Goal: Task Accomplishment & Management: Manage account settings

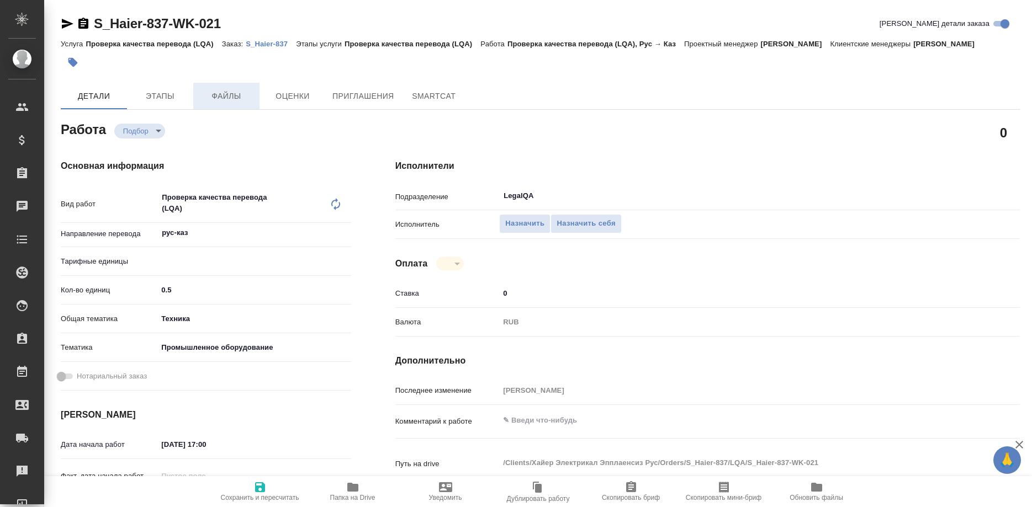
type textarea "x"
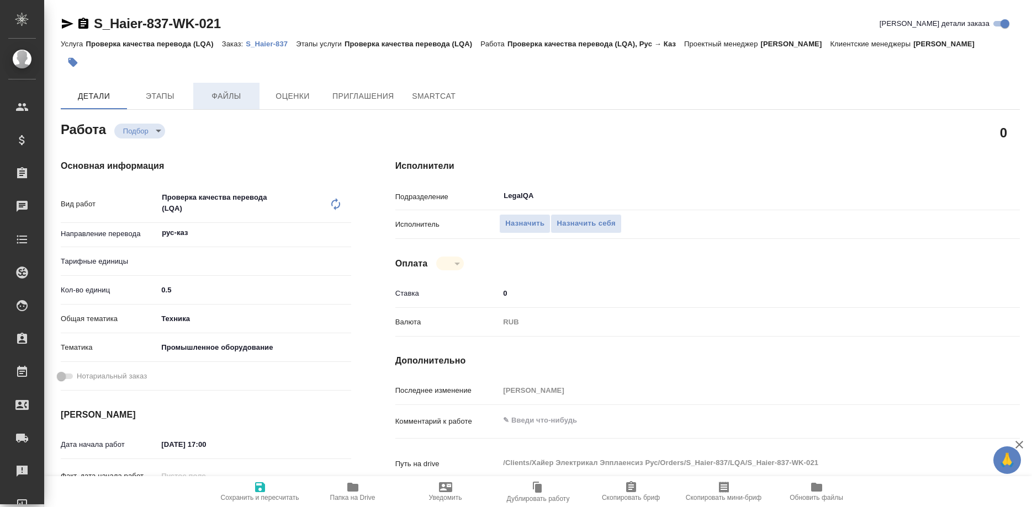
type textarea "x"
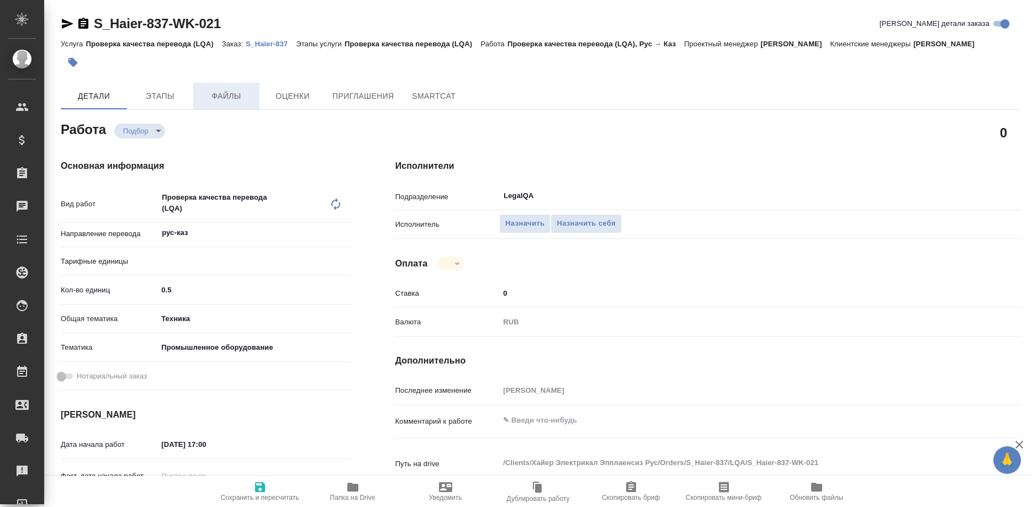
type textarea "x"
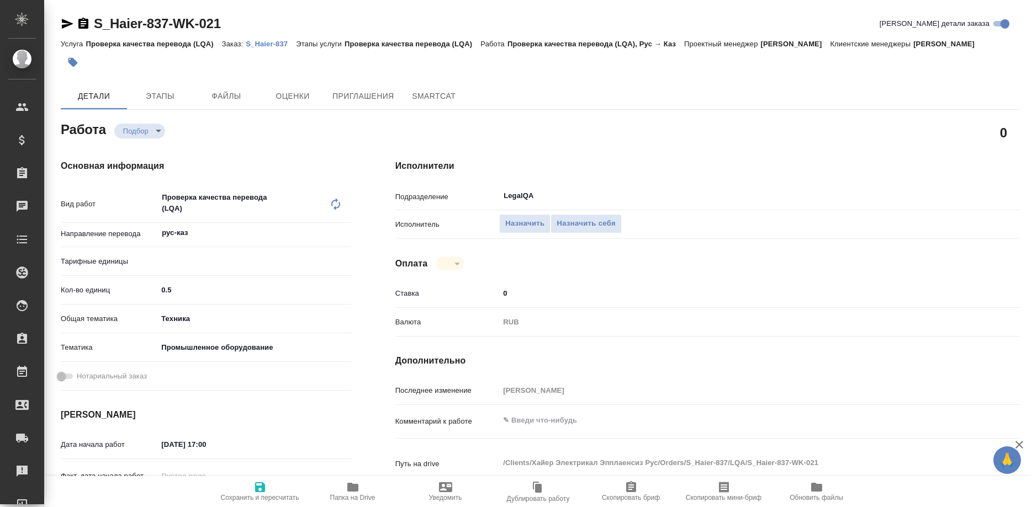
type textarea "x"
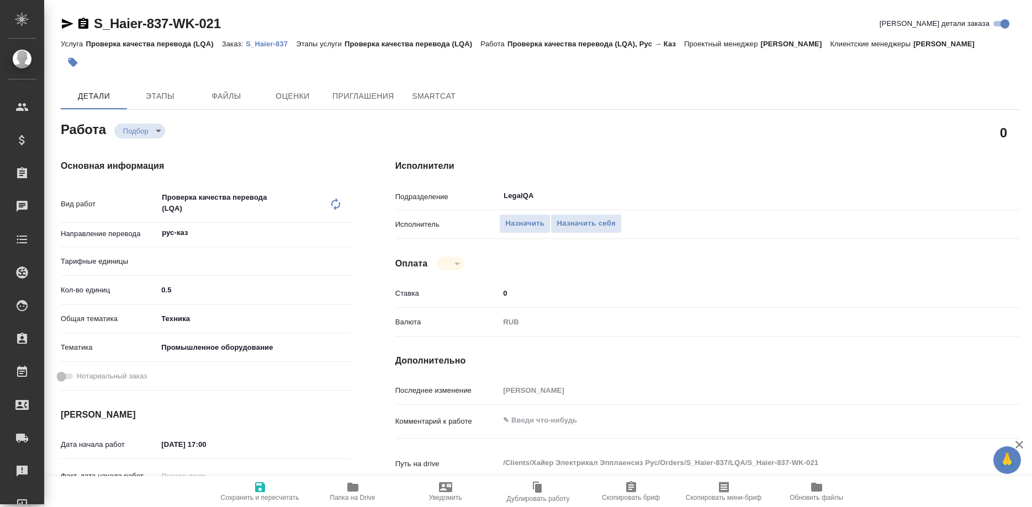
type textarea "x"
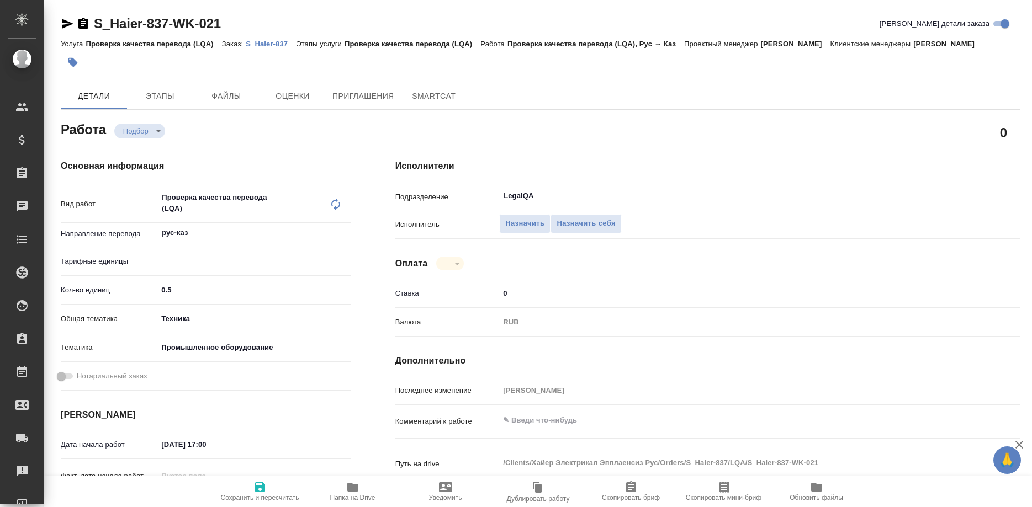
type textarea "x"
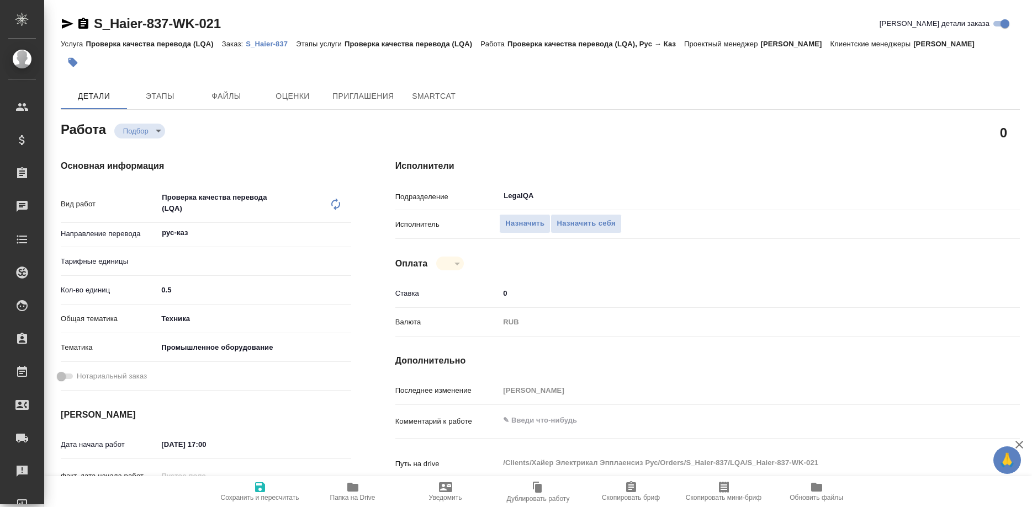
click at [567, 200] on div "Подразделение LegalQA ​" at bounding box center [707, 200] width 624 height 29
type textarea "x"
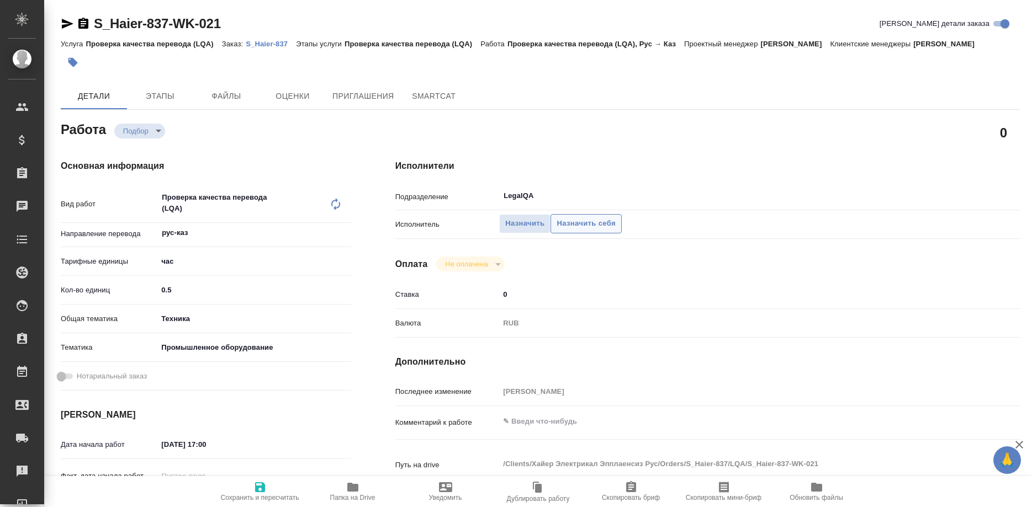
type textarea "x"
click at [577, 217] on span "Назначить себя" at bounding box center [585, 223] width 59 height 13
type textarea "x"
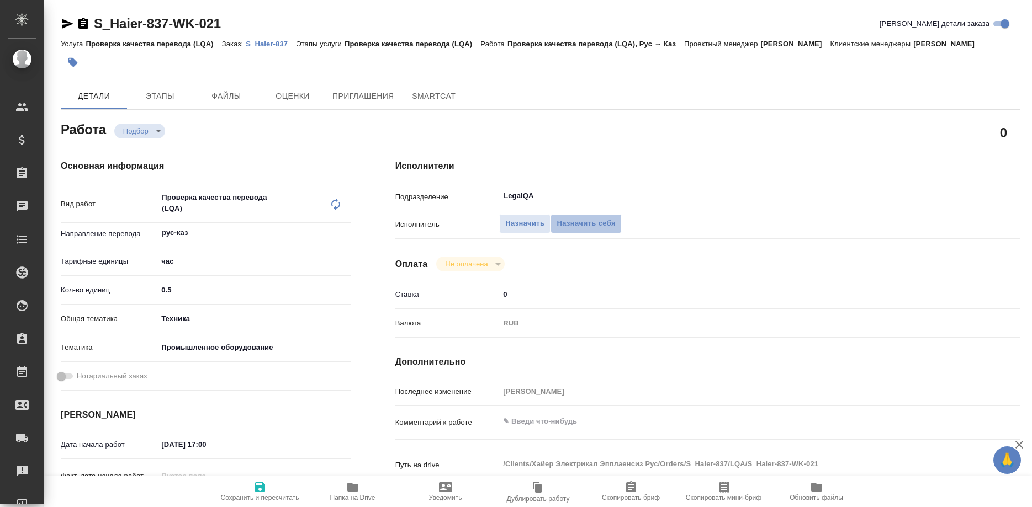
type textarea "x"
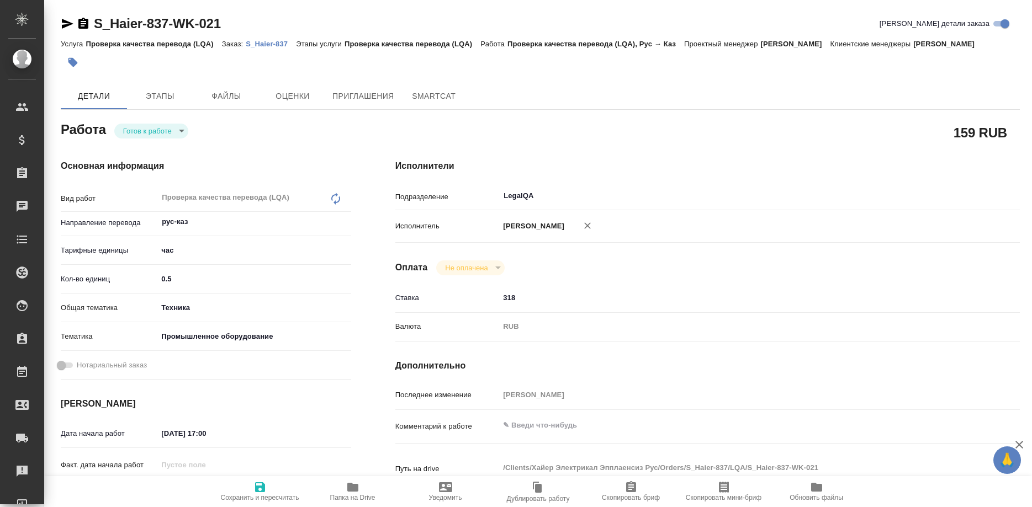
type textarea "x"
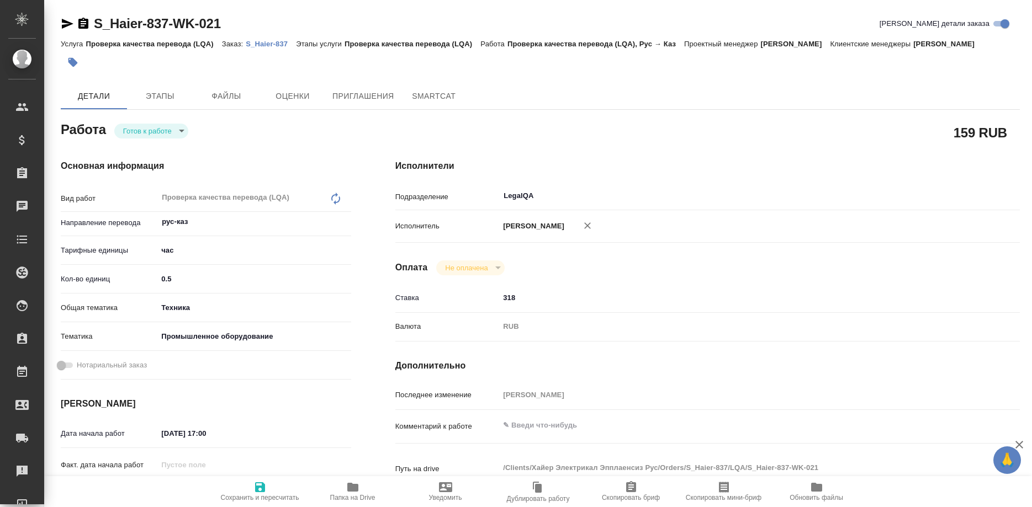
type textarea "x"
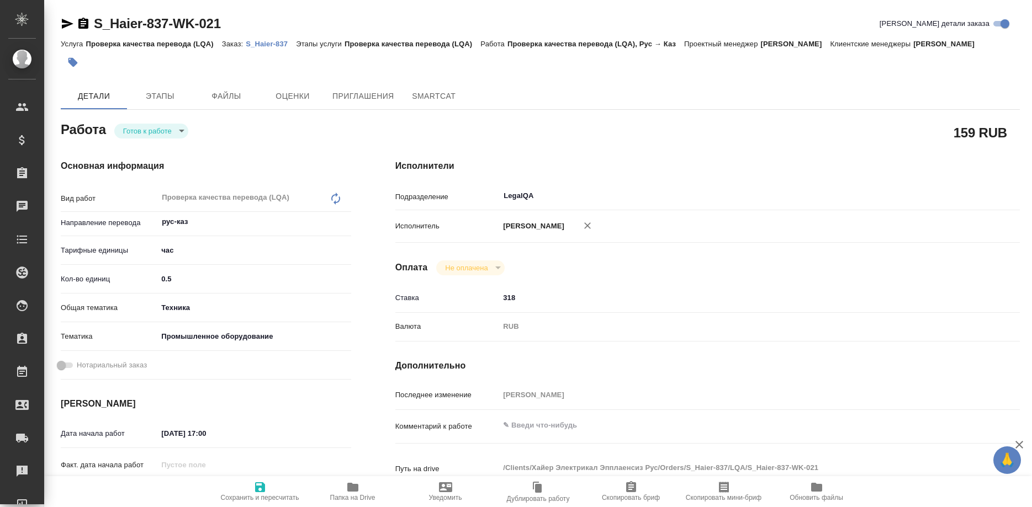
type textarea "x"
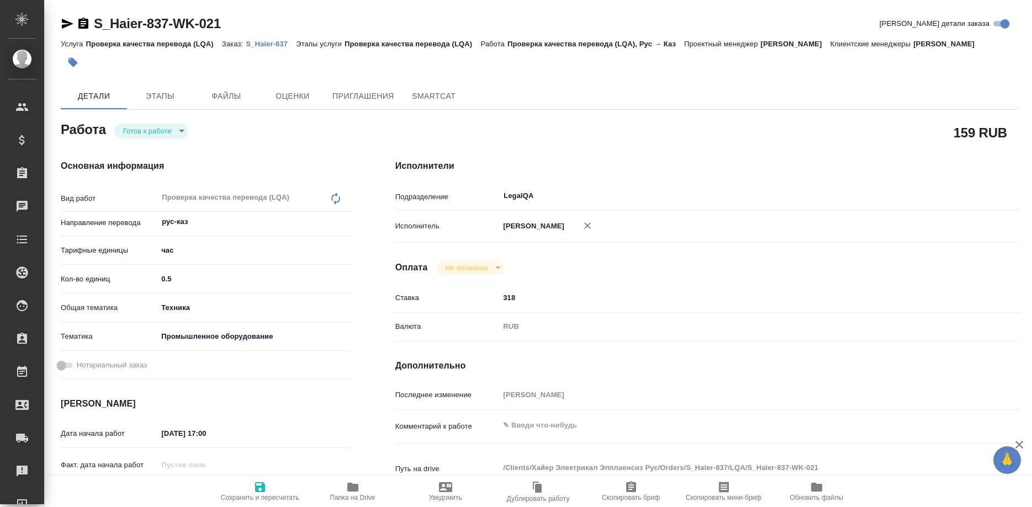
type textarea "x"
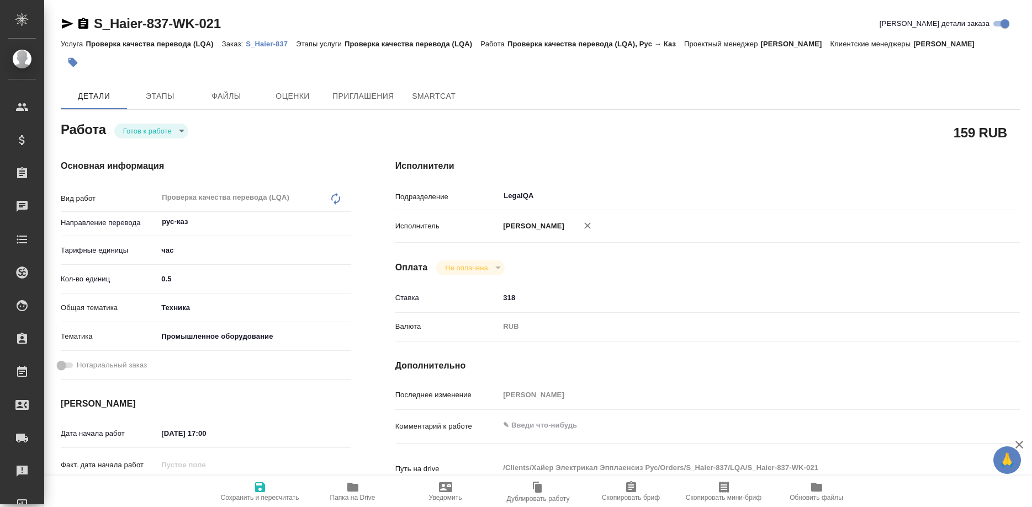
type textarea "x"
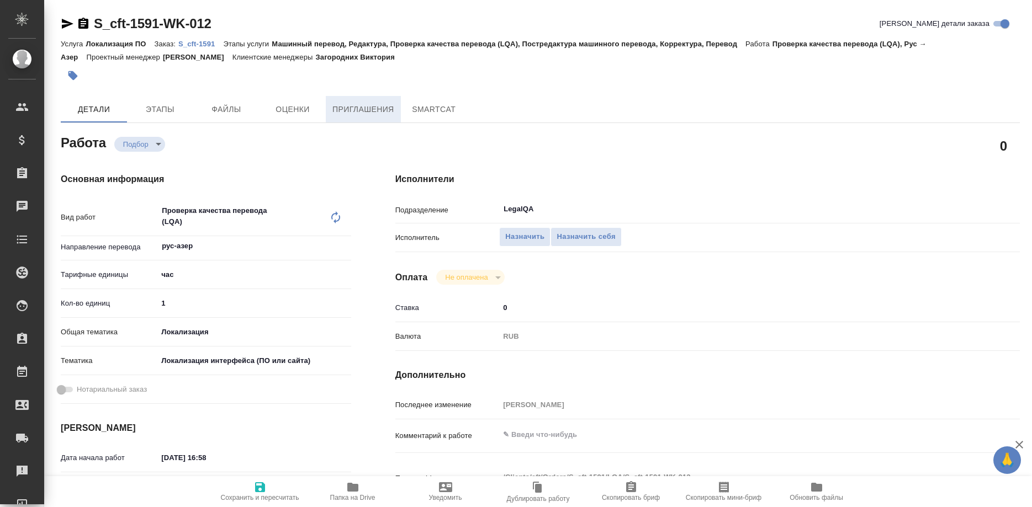
type textarea "x"
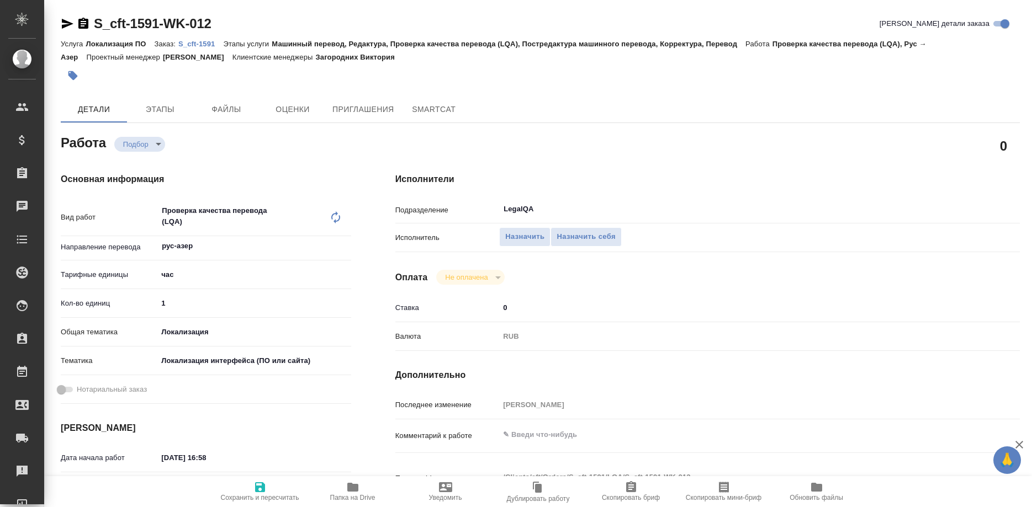
type textarea "x"
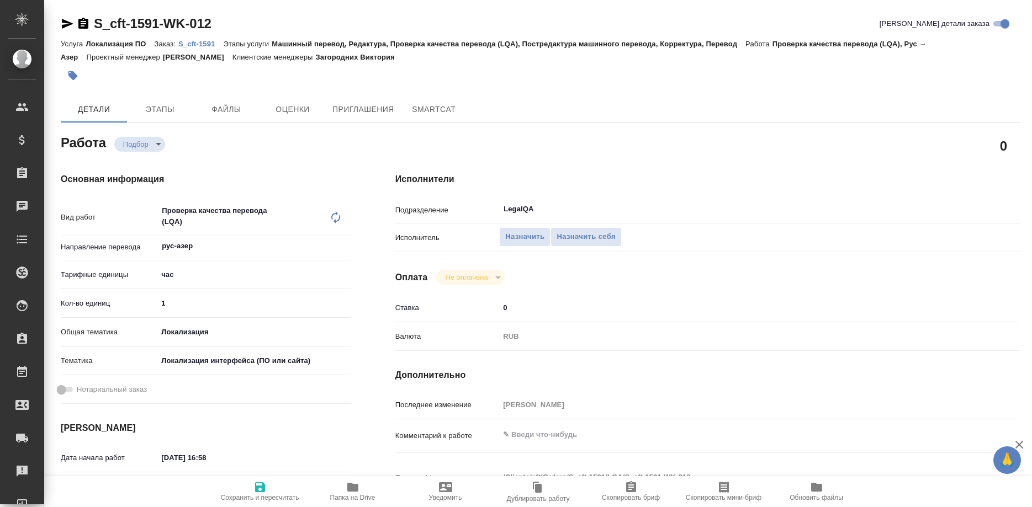
type textarea "x"
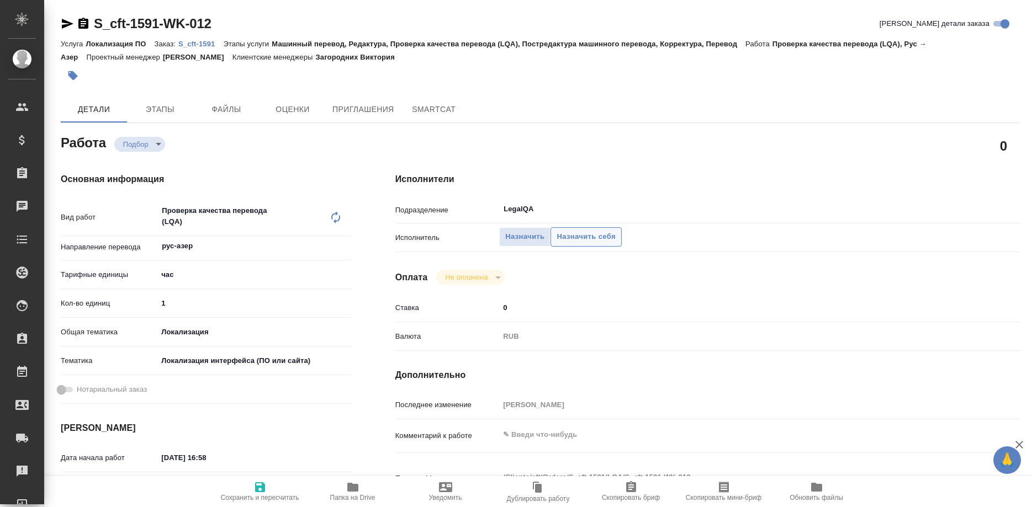
type textarea "x"
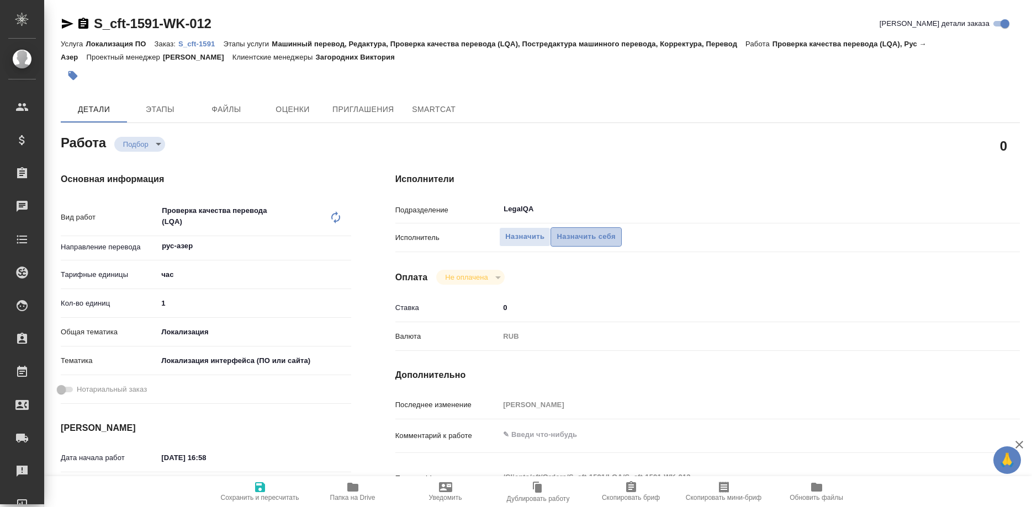
click at [575, 231] on span "Назначить себя" at bounding box center [585, 237] width 59 height 13
type textarea "x"
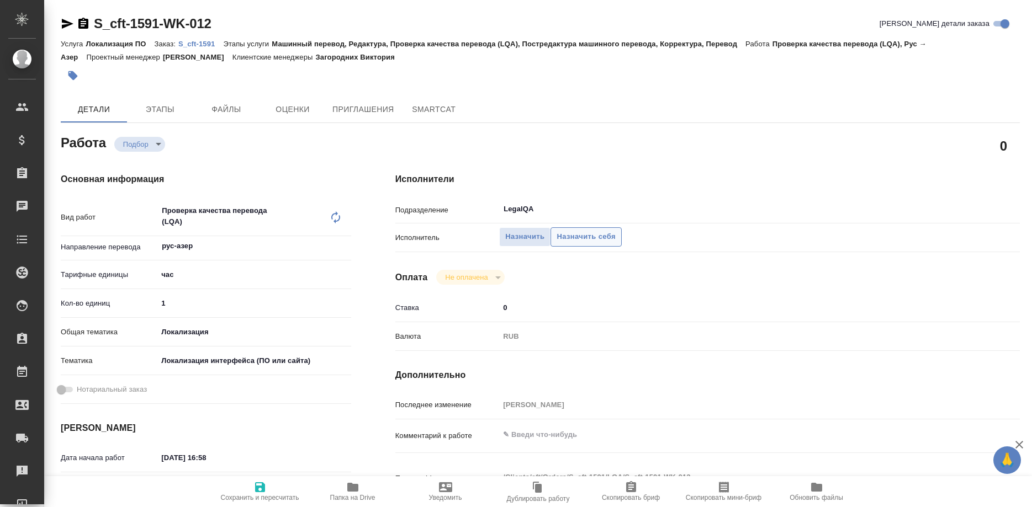
type textarea "x"
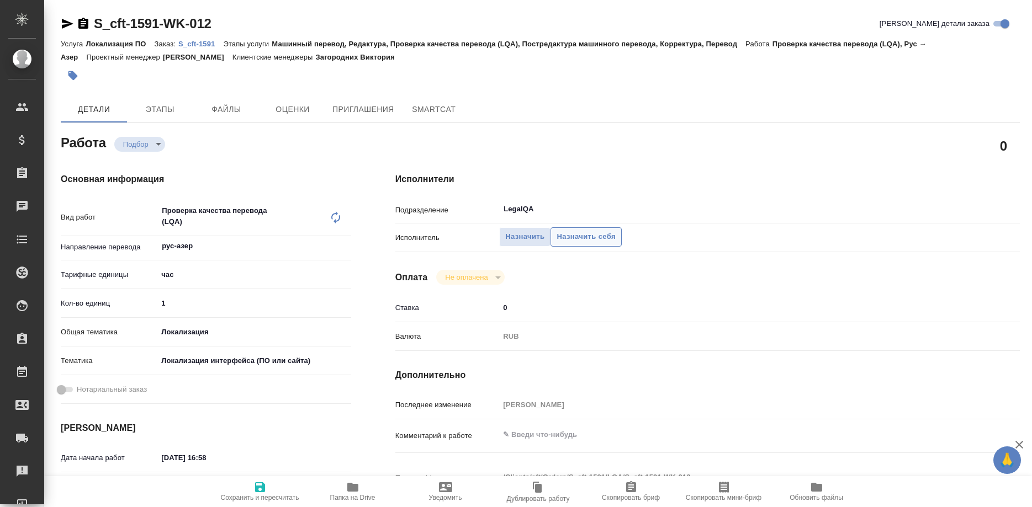
type textarea "x"
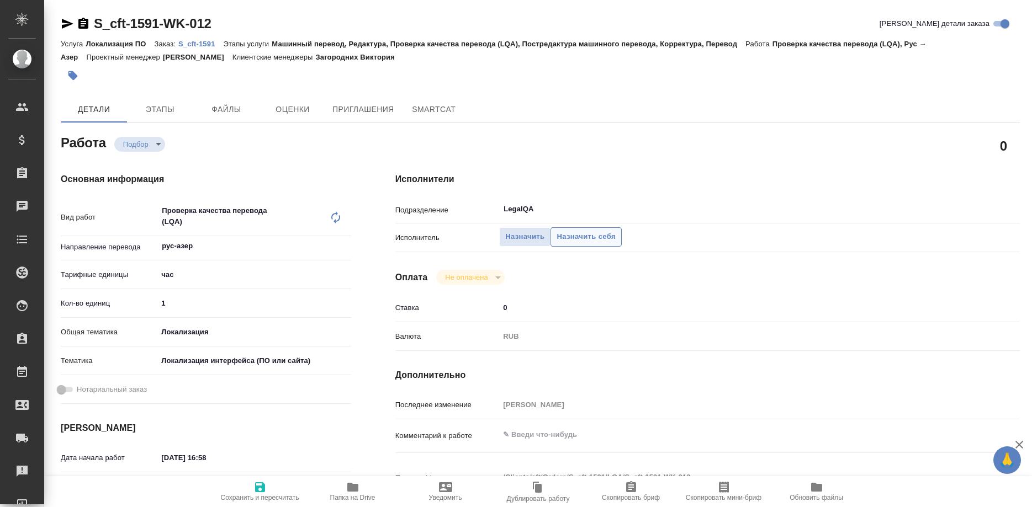
type textarea "x"
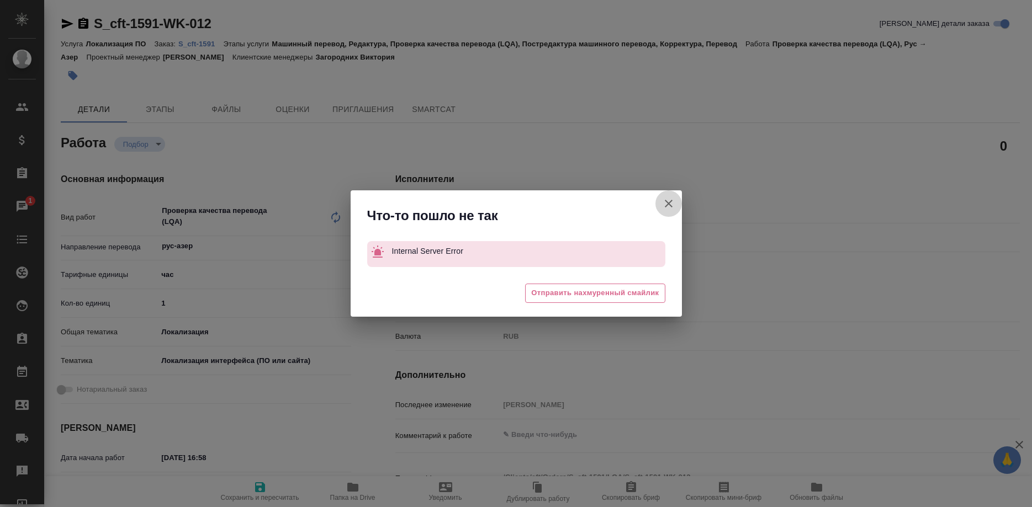
click at [664, 198] on icon "button" at bounding box center [668, 203] width 13 height 13
type textarea "x"
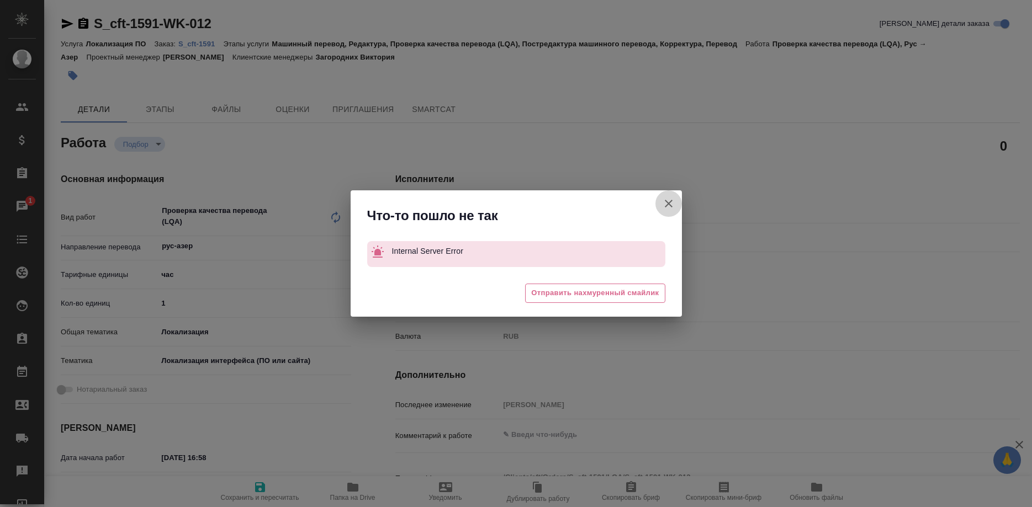
type textarea "x"
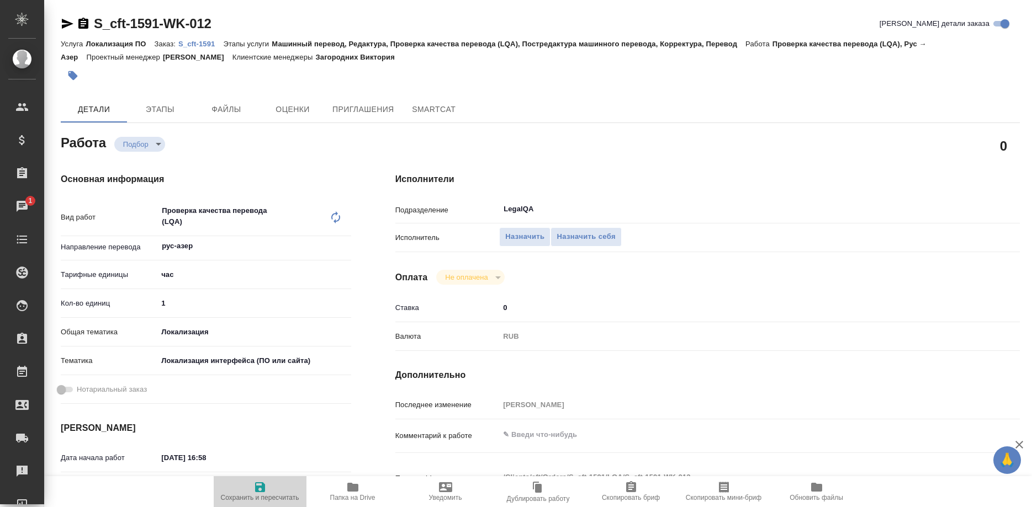
click at [253, 482] on span "Сохранить и пересчитать" at bounding box center [259, 491] width 79 height 21
type textarea "x"
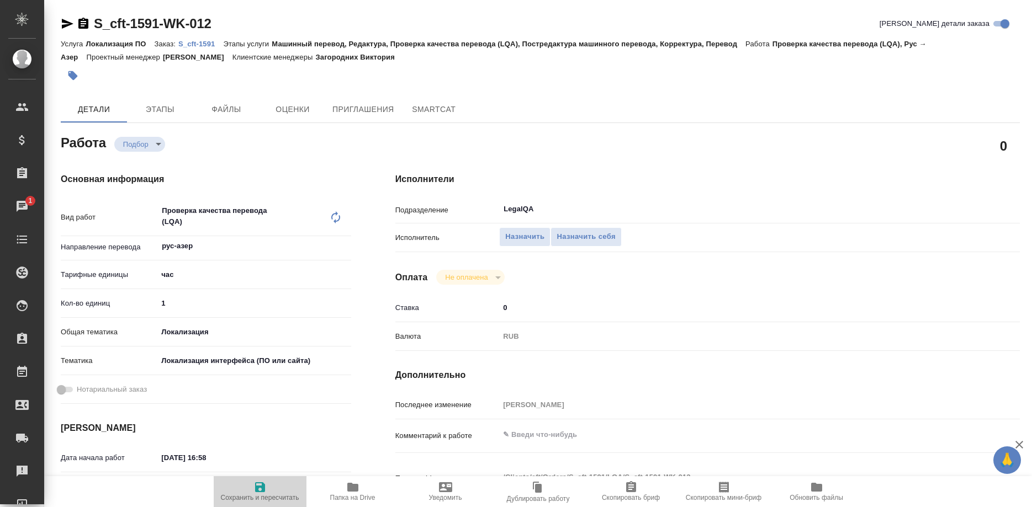
type textarea "x"
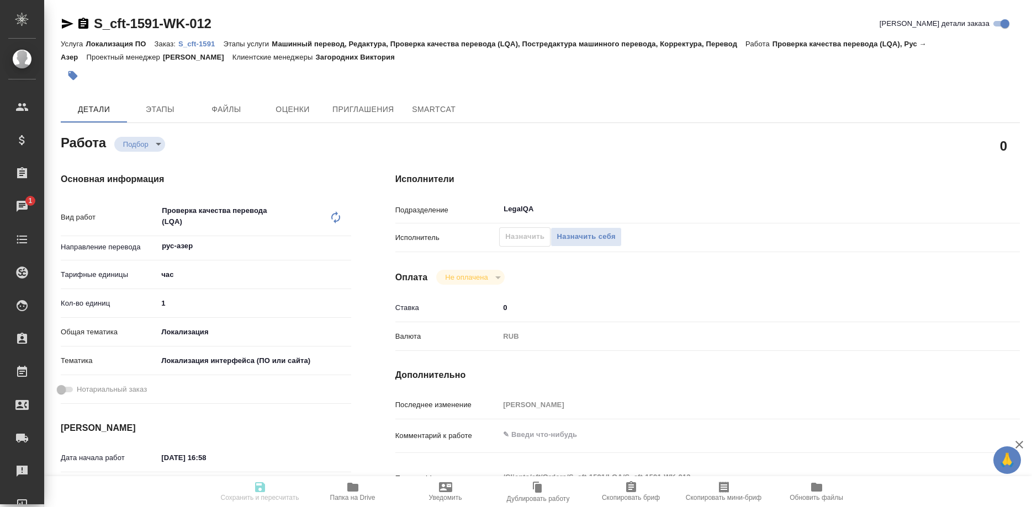
type textarea "x"
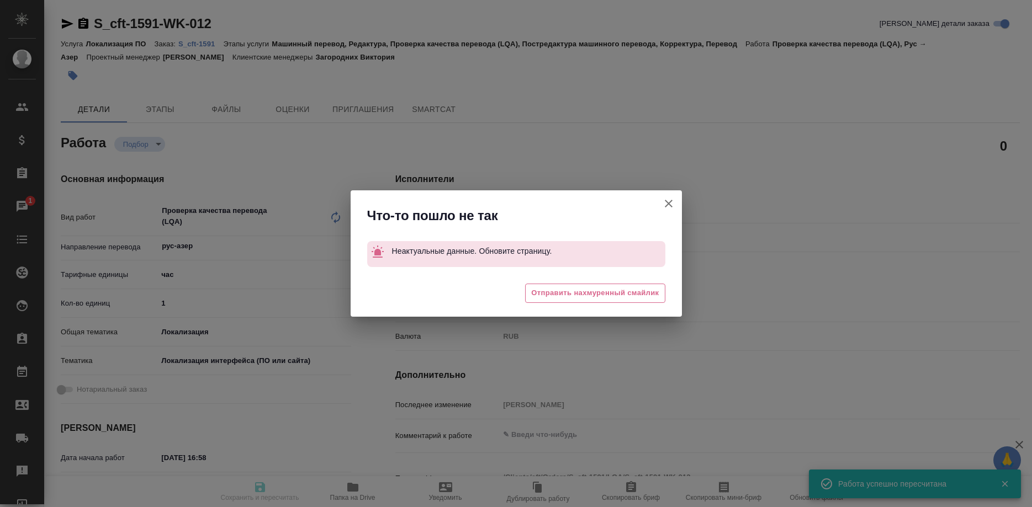
type textarea "x"
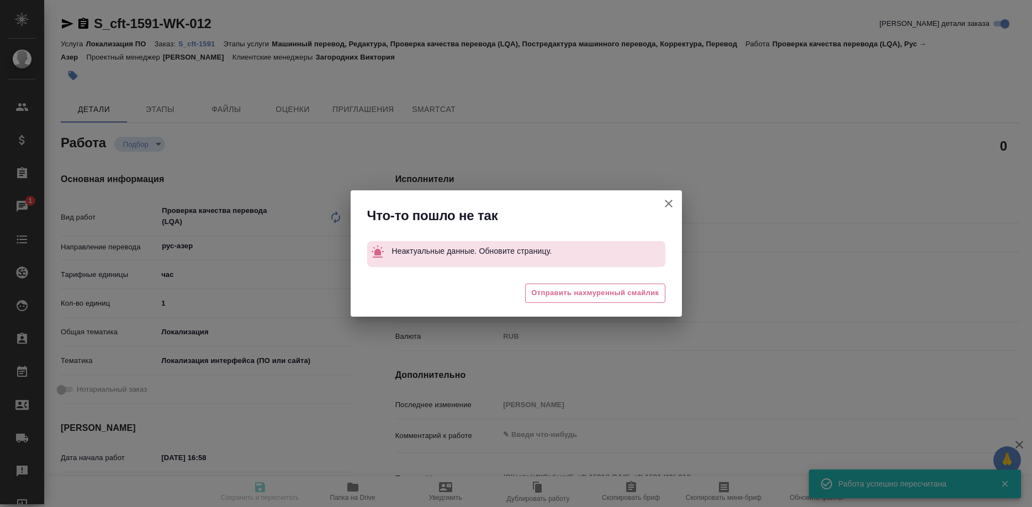
type input "readyForWork"
type textarea "Проверка качества перевода (LQA)"
type textarea "x"
type input "рус-азер"
type input "5a8b1489cc6b4906c91bfd93"
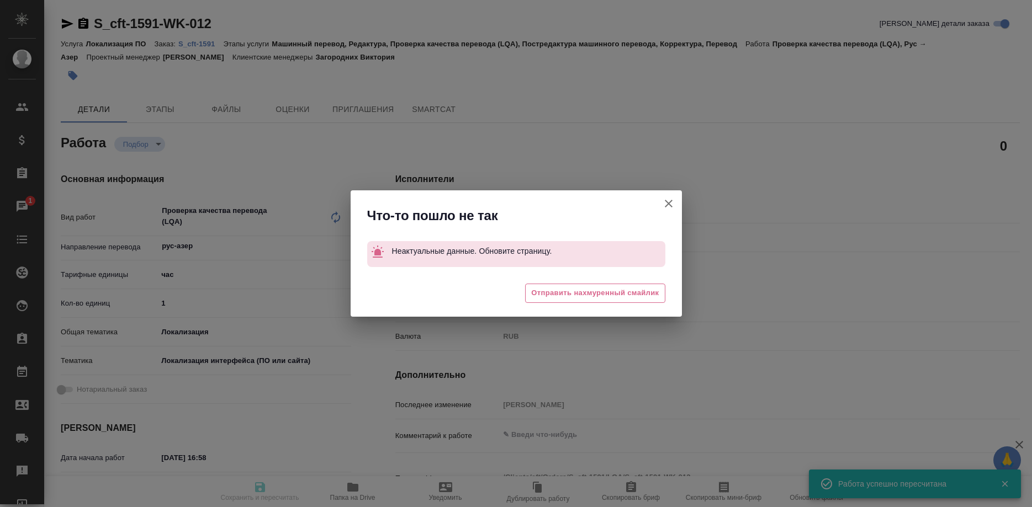
type input "1"
type input "local"
type input "5a8b8b956a9677013d343e0d"
type input "19.09.2025 16:58"
type input "22.10.2025 16:00"
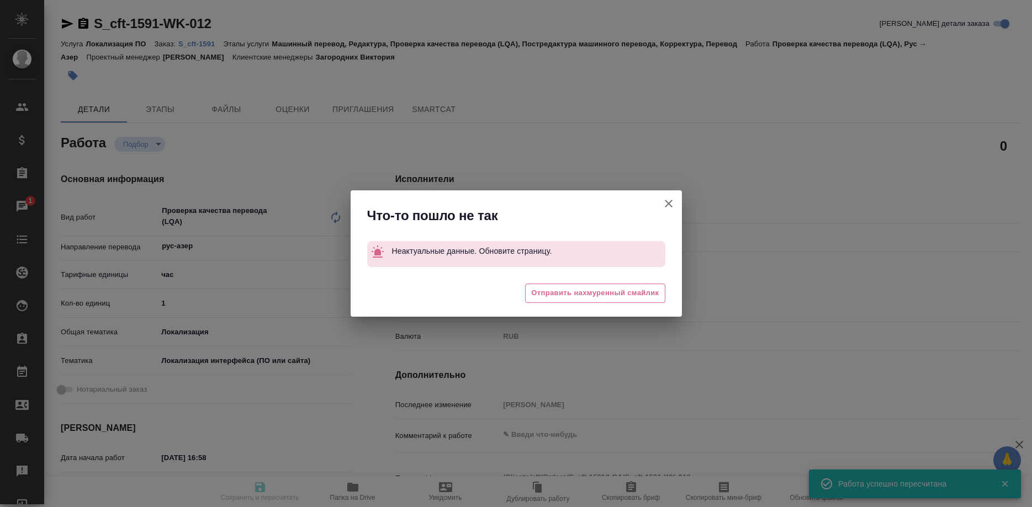
type input "22.10.2025 16:00"
type input "LegalQA"
type input "notPayed"
type input "318"
type input "RUB"
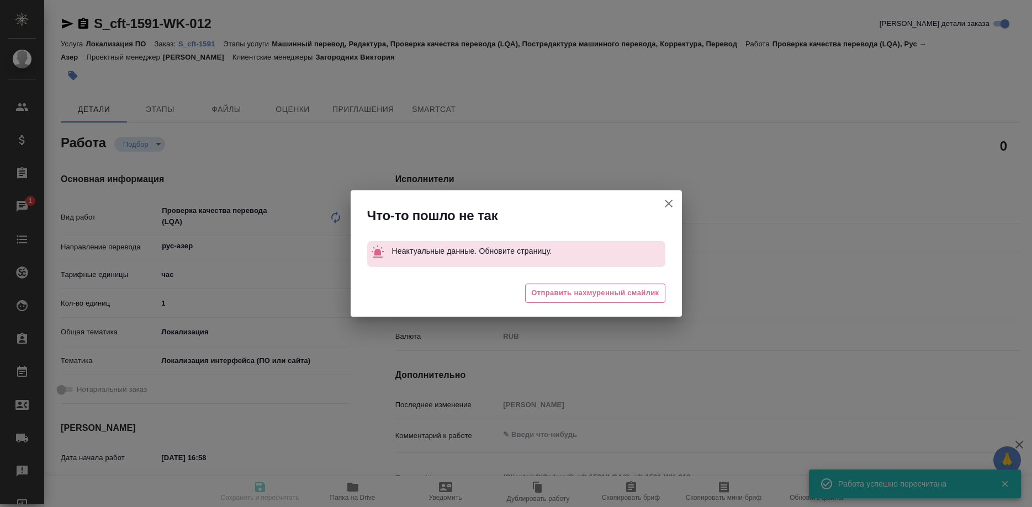
type input "[PERSON_NAME]"
type textarea "x"
type textarea "/Clients/cft/Orders/S_cft-1591/LQA/S_cft-1591-WK-012"
type textarea "x"
type input "S_cft-1591"
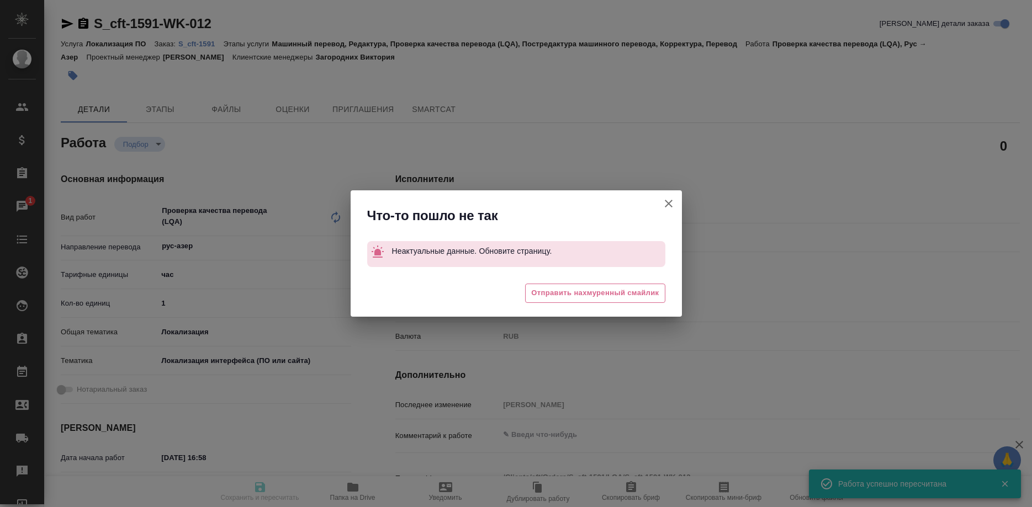
type input "Локализация ПО"
type input "Машинный перевод, Редактура, Проверка качества перевода (LQA), Постредактура ма…"
type input "Загородних Виктория"
type input "/Clients/cft/Orders/S_cft-1591"
type textarea "x"
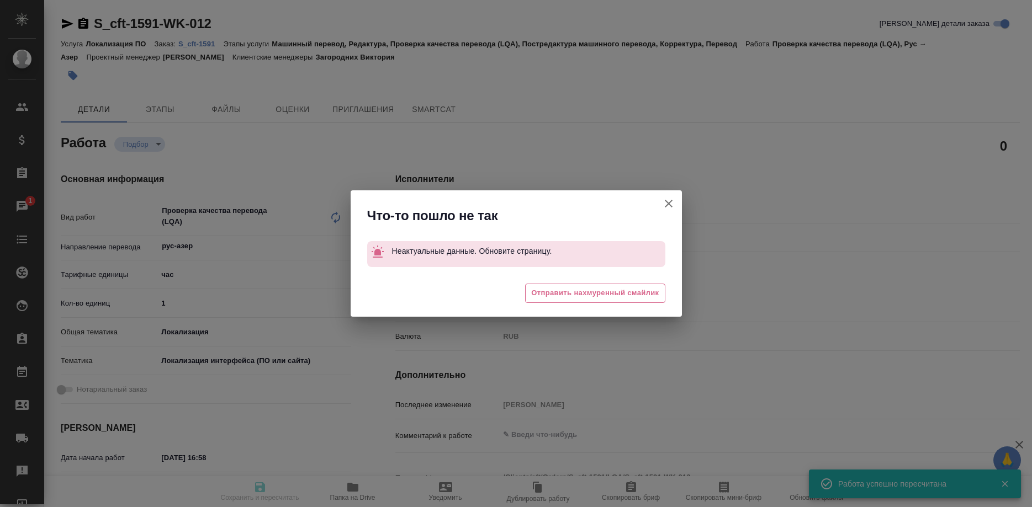
type textarea "Нужен качественный перевод"
type textarea "x"
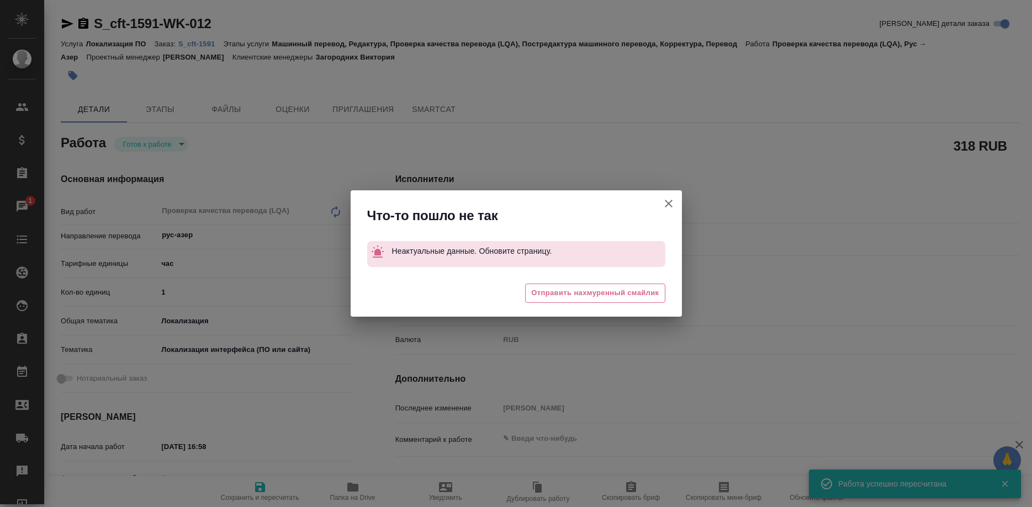
click at [663, 203] on icon "button" at bounding box center [668, 203] width 13 height 13
type textarea "x"
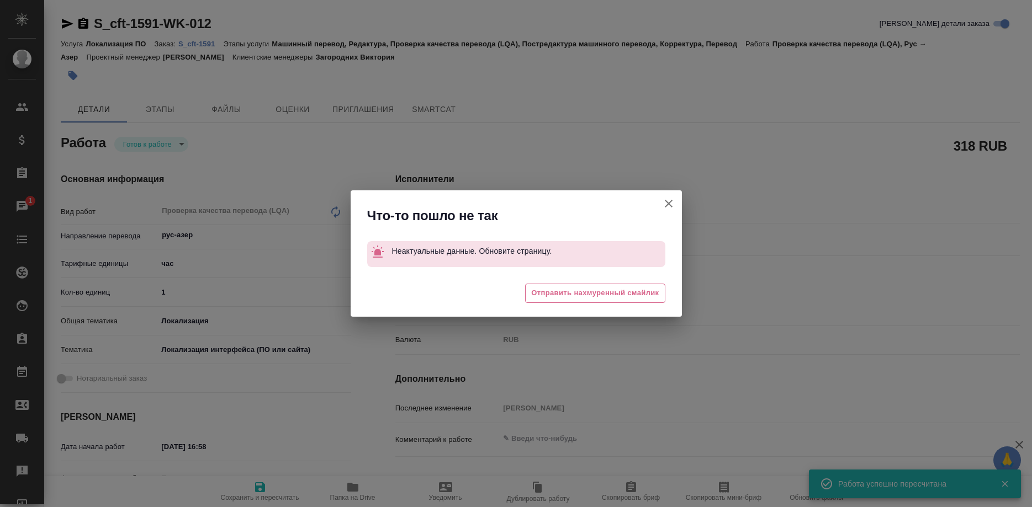
type textarea "x"
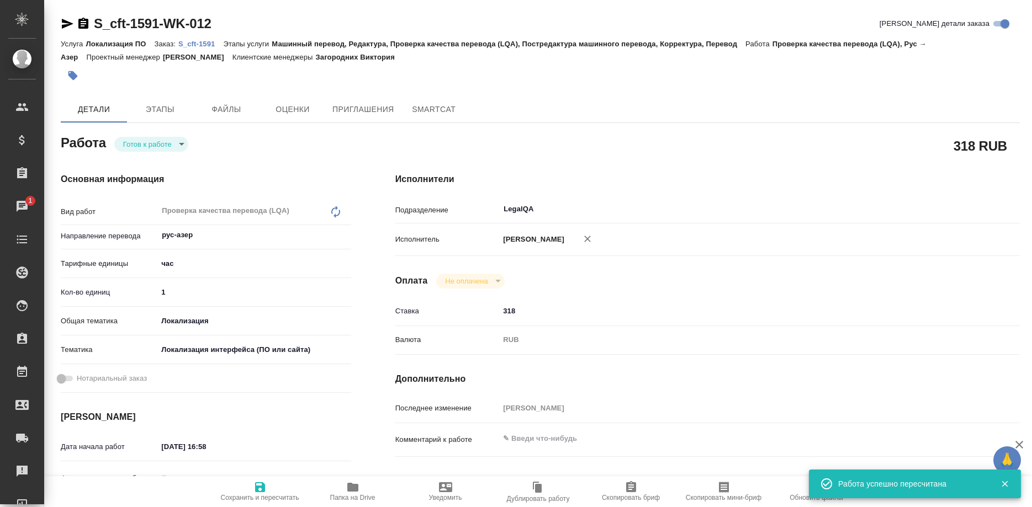
type textarea "x"
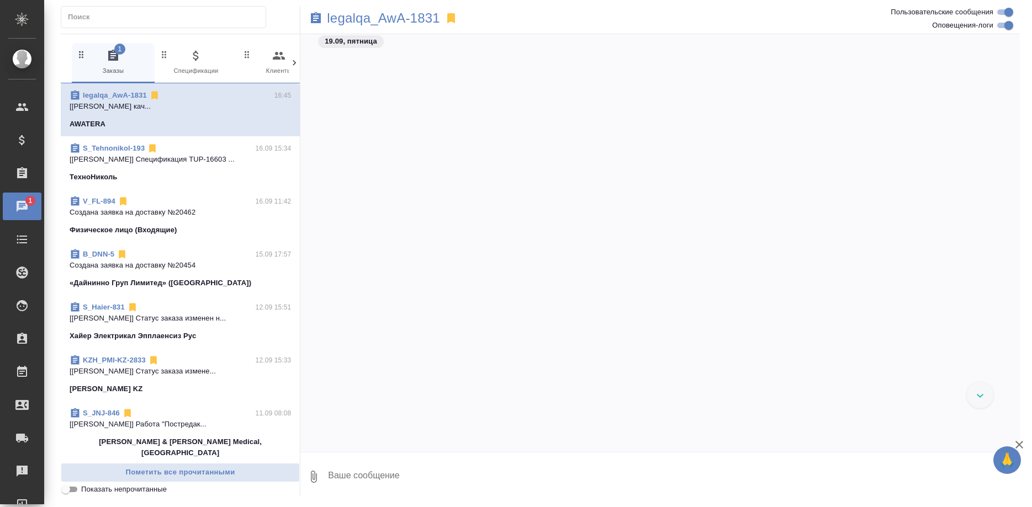
scroll to position [7558, 0]
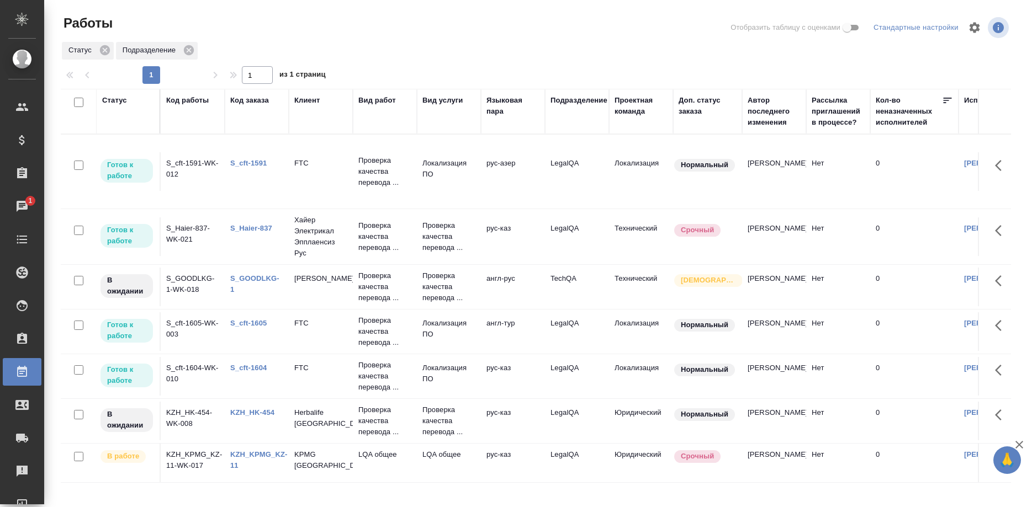
click at [259, 368] on link "S_cft-1604" at bounding box center [248, 368] width 36 height 8
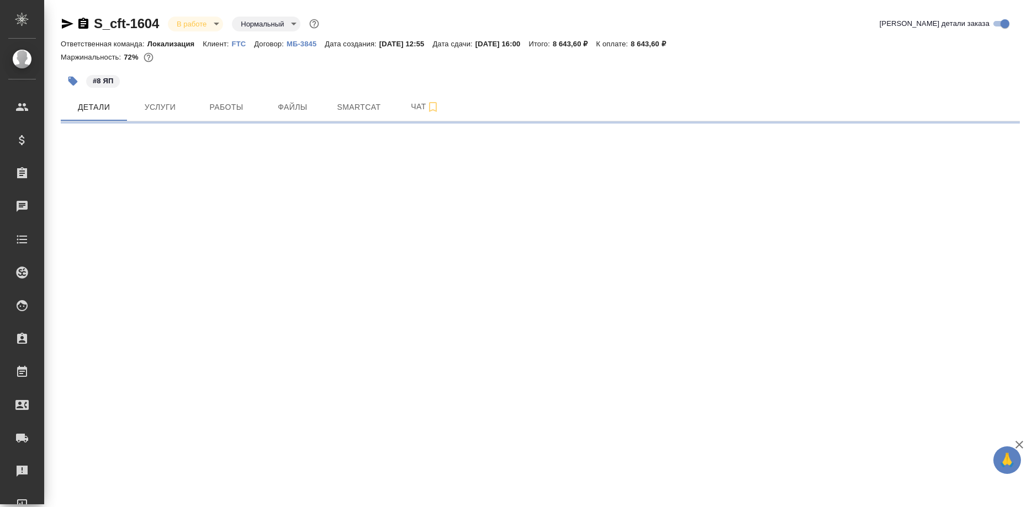
select select "RU"
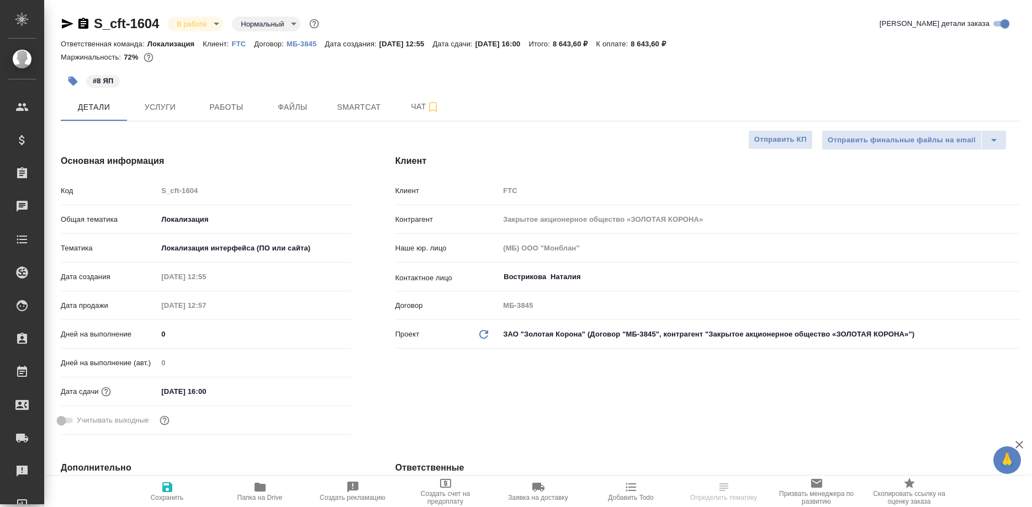
type textarea "x"
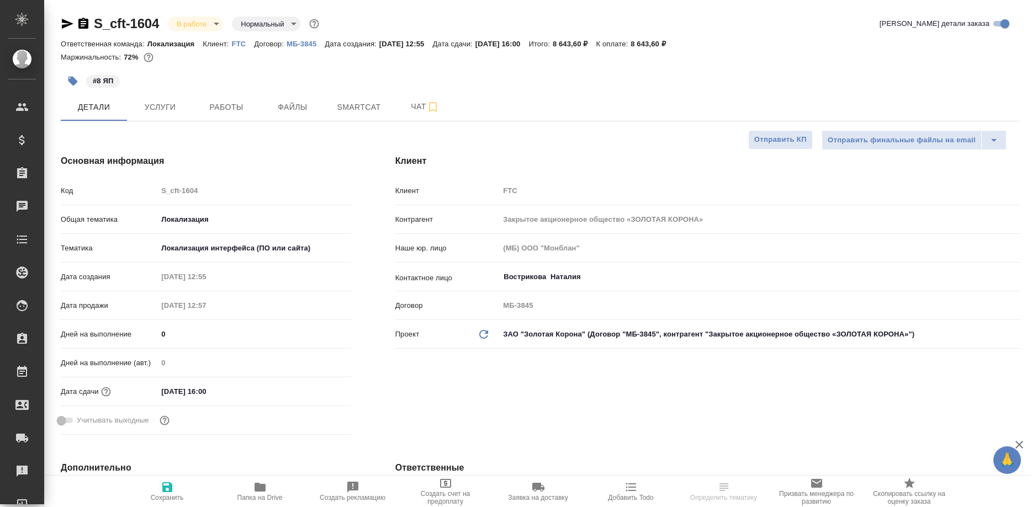
type textarea "x"
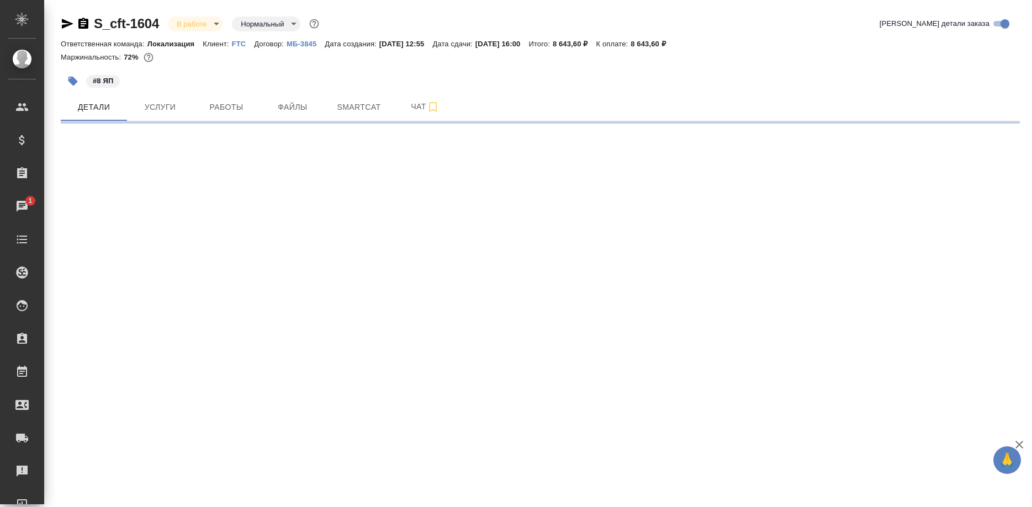
select select "RU"
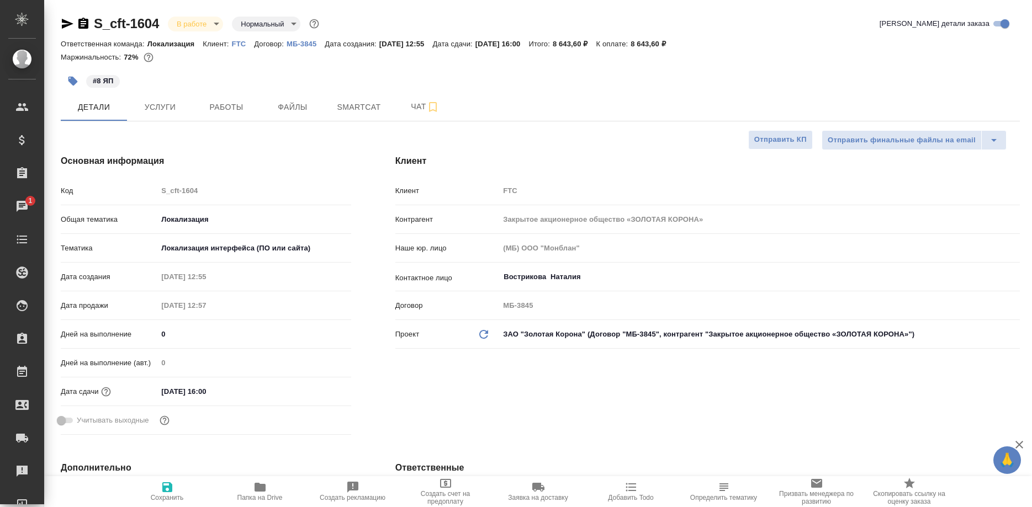
type textarea "x"
click at [189, 208] on div "Код S_cft-1604" at bounding box center [206, 195] width 290 height 29
click at [347, 116] on button "Smartcat" at bounding box center [359, 107] width 66 height 28
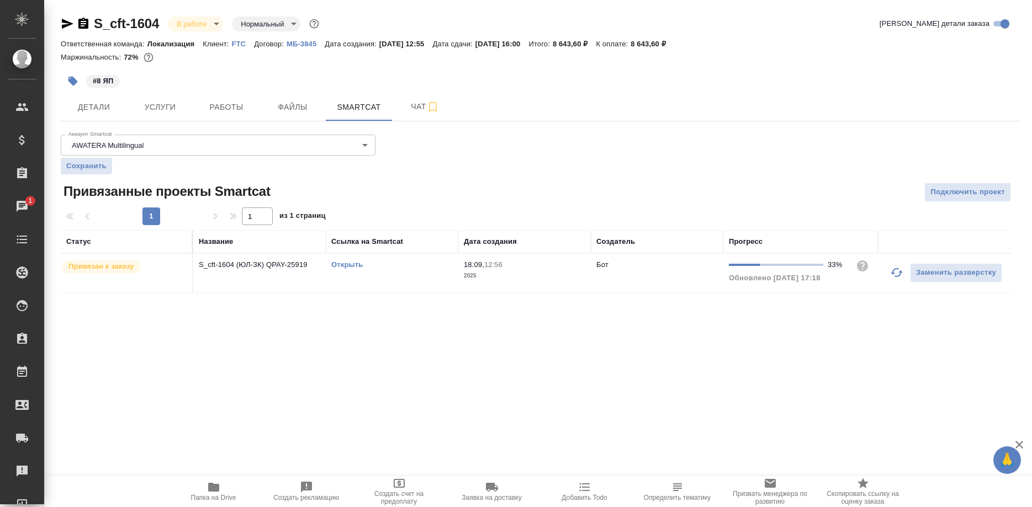
click at [342, 265] on link "Открыть" at bounding box center [346, 265] width 31 height 8
click at [341, 264] on link "Открыть" at bounding box center [346, 265] width 31 height 8
click at [210, 105] on span "Работы" at bounding box center [226, 107] width 53 height 14
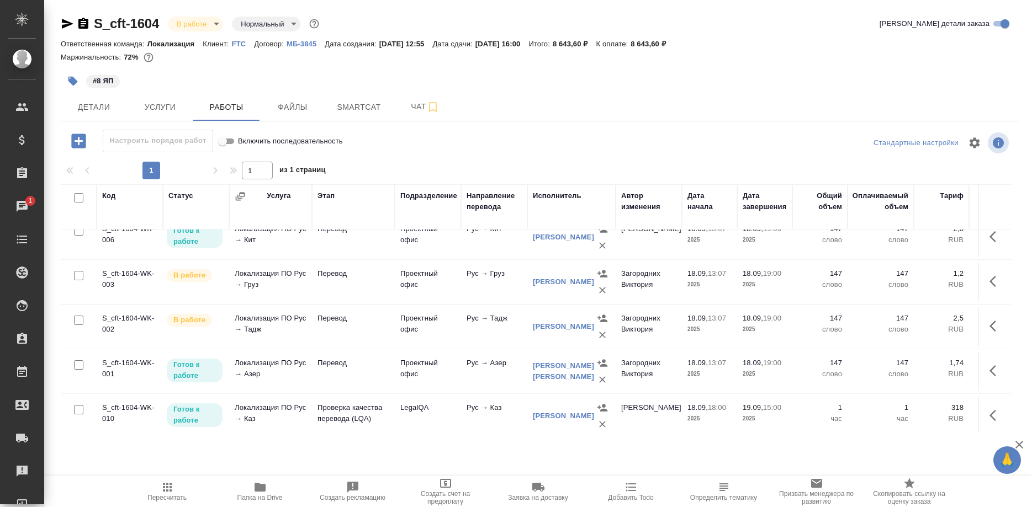
scroll to position [200, 0]
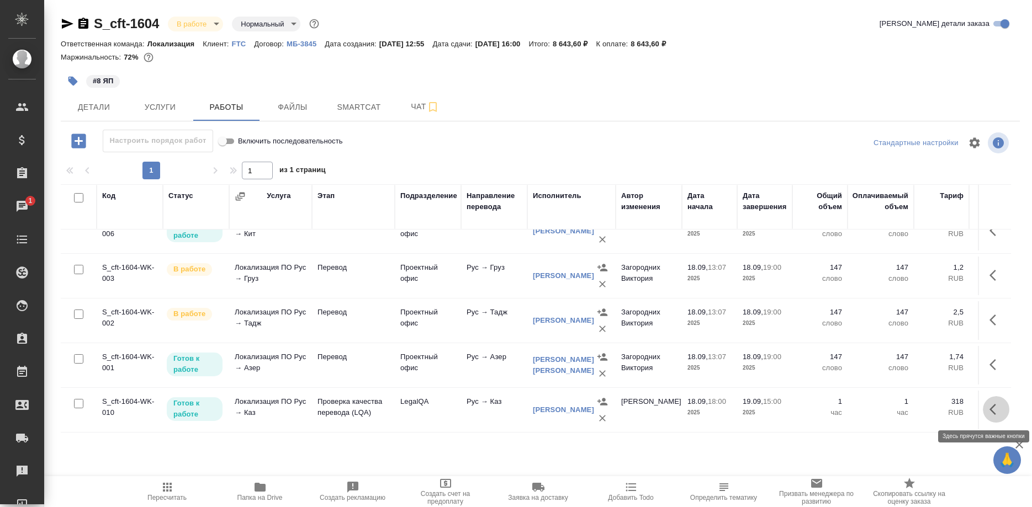
click at [985, 407] on button "button" at bounding box center [995, 409] width 26 height 26
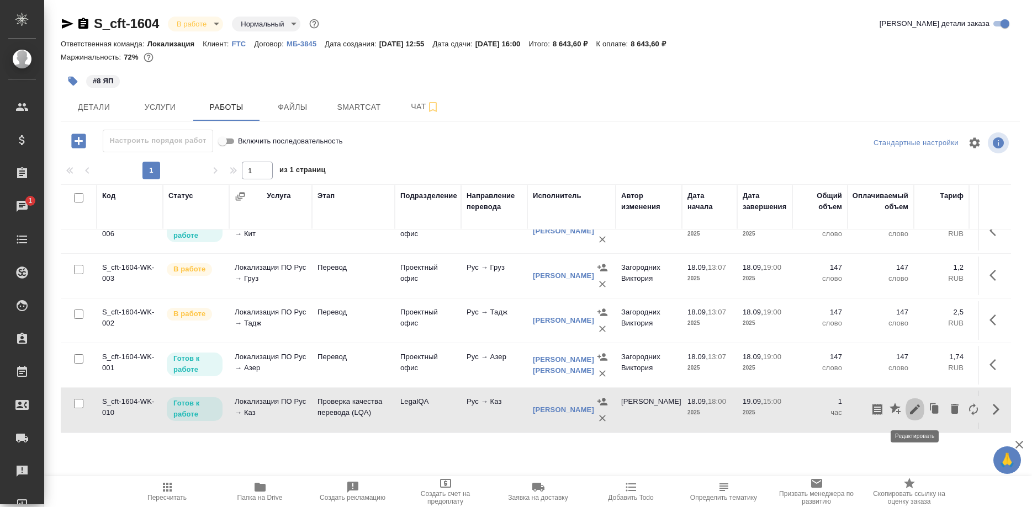
click at [915, 412] on icon "button" at bounding box center [914, 409] width 13 height 13
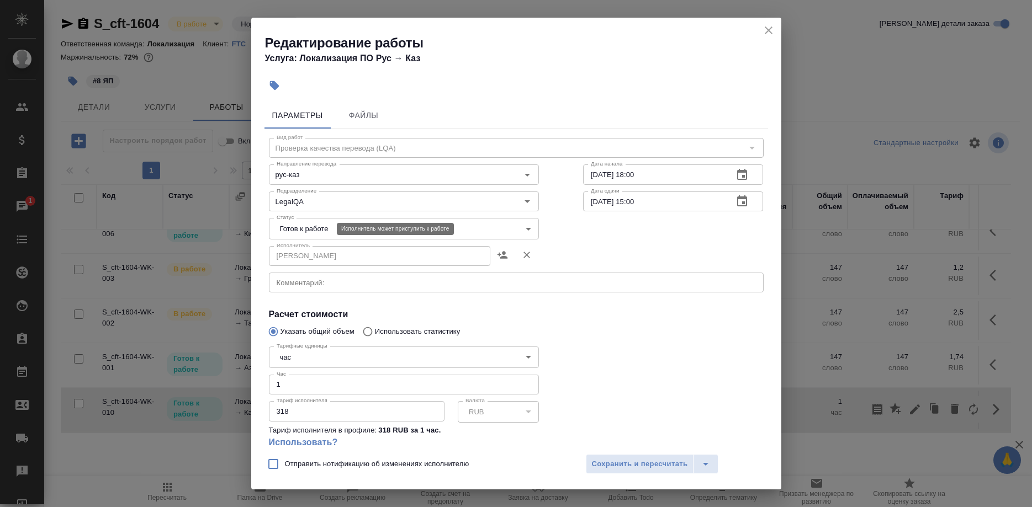
click at [310, 227] on body "🙏 .cls-1 fill:#fff; AWATERA Shirina Sabina Клиенты Спецификации Заказы 1 Чаты T…" at bounding box center [516, 253] width 1032 height 507
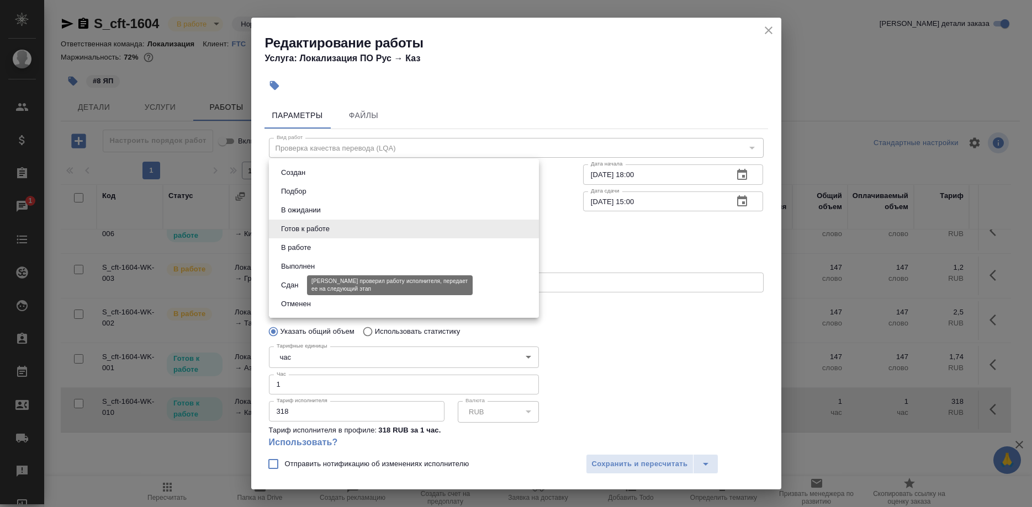
click at [286, 282] on button "Сдан" at bounding box center [290, 285] width 24 height 12
type input "closed"
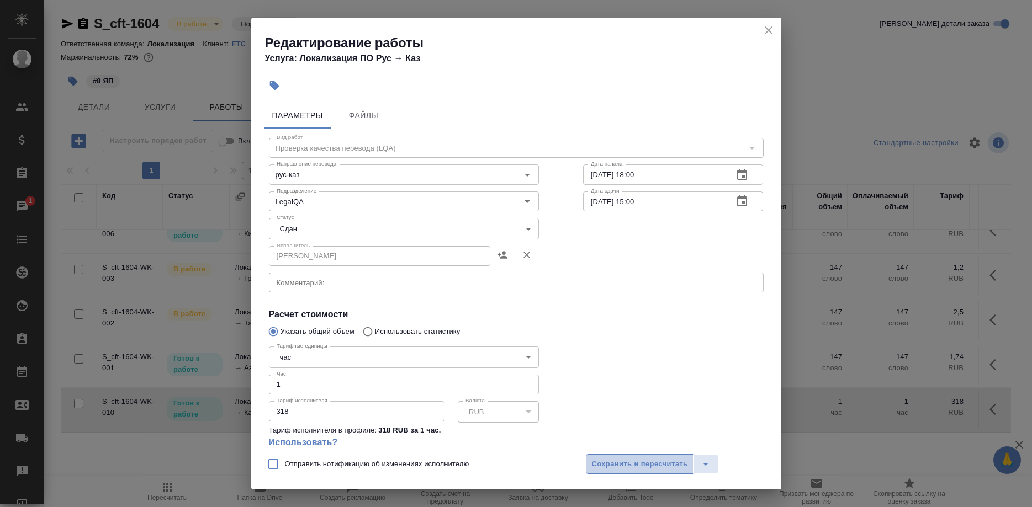
click at [606, 458] on button "Сохранить и пересчитать" at bounding box center [640, 464] width 108 height 20
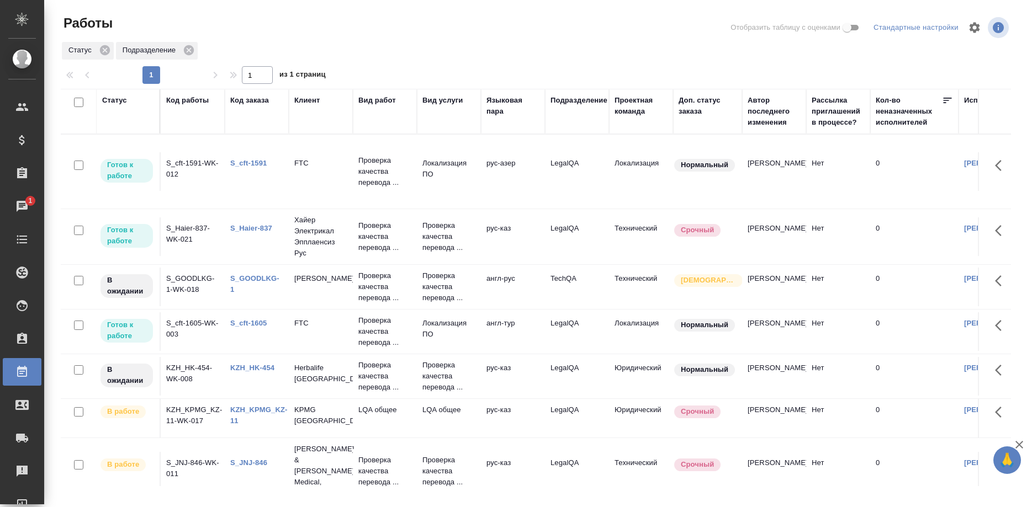
click at [251, 323] on link "S_cft-1605" at bounding box center [248, 323] width 36 height 8
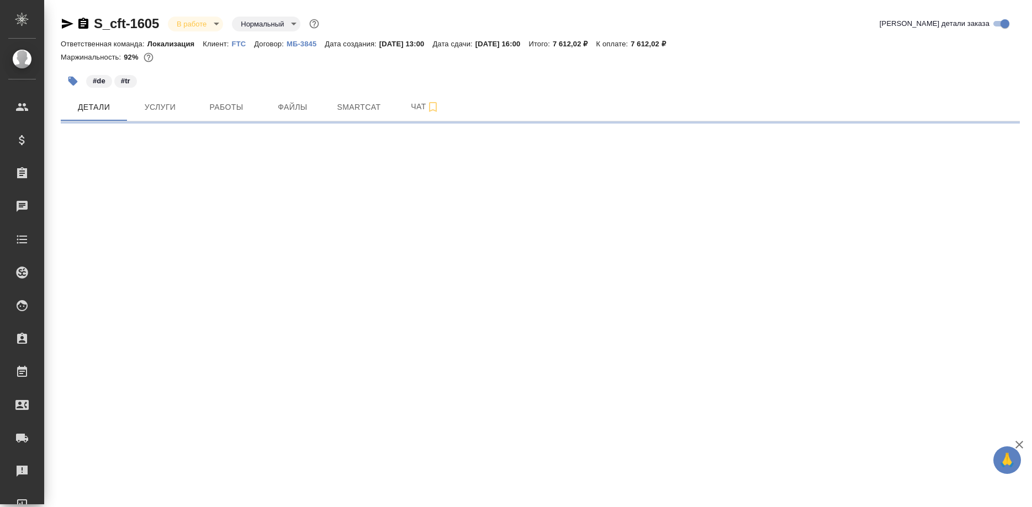
select select "RU"
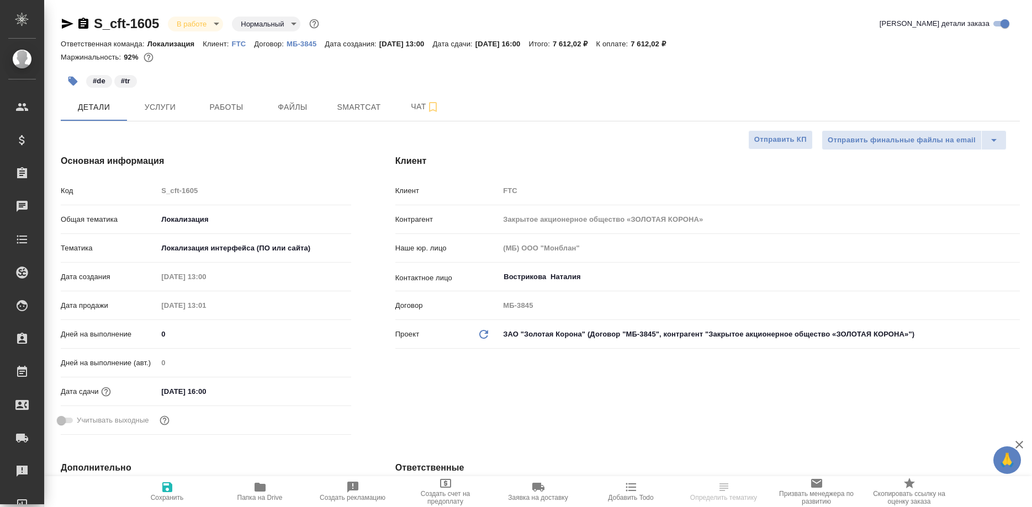
type textarea "x"
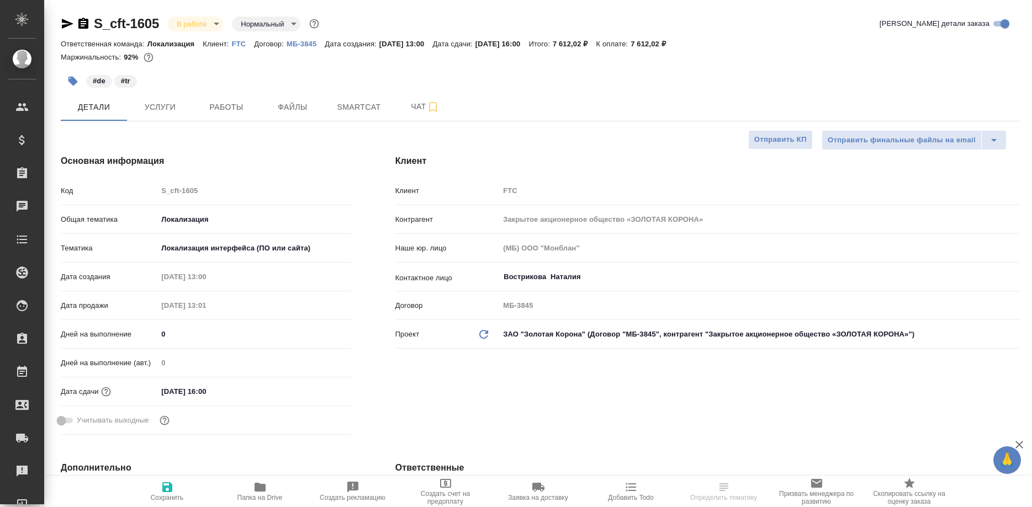
type textarea "x"
click at [218, 108] on span "Работы" at bounding box center [226, 107] width 53 height 14
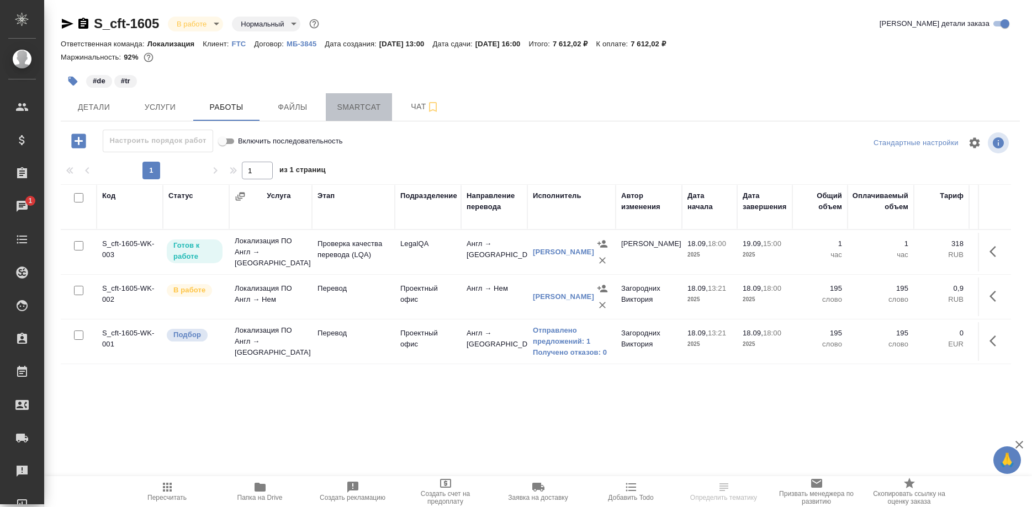
click at [342, 108] on span "Smartcat" at bounding box center [358, 107] width 53 height 14
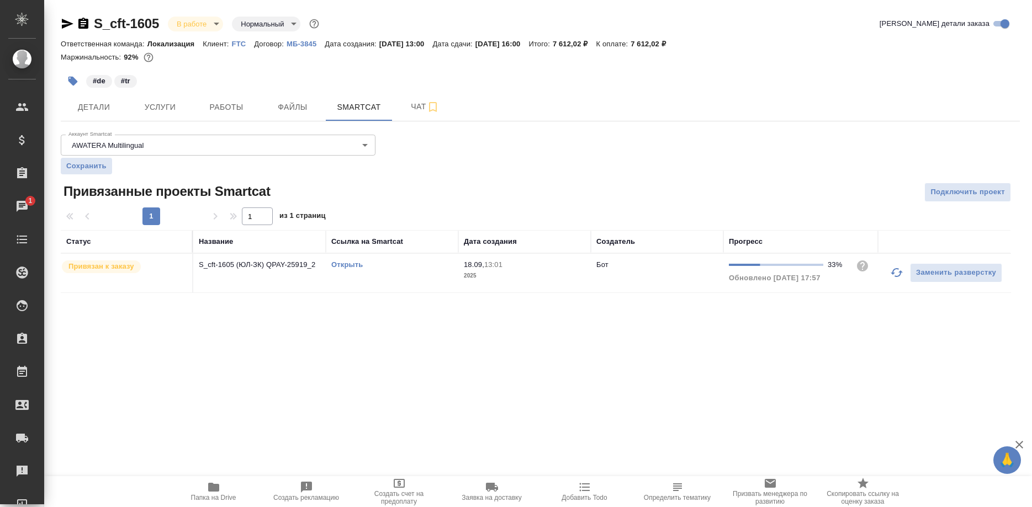
click at [340, 264] on link "Открыть" at bounding box center [346, 265] width 31 height 8
